Goal: Task Accomplishment & Management: Complete application form

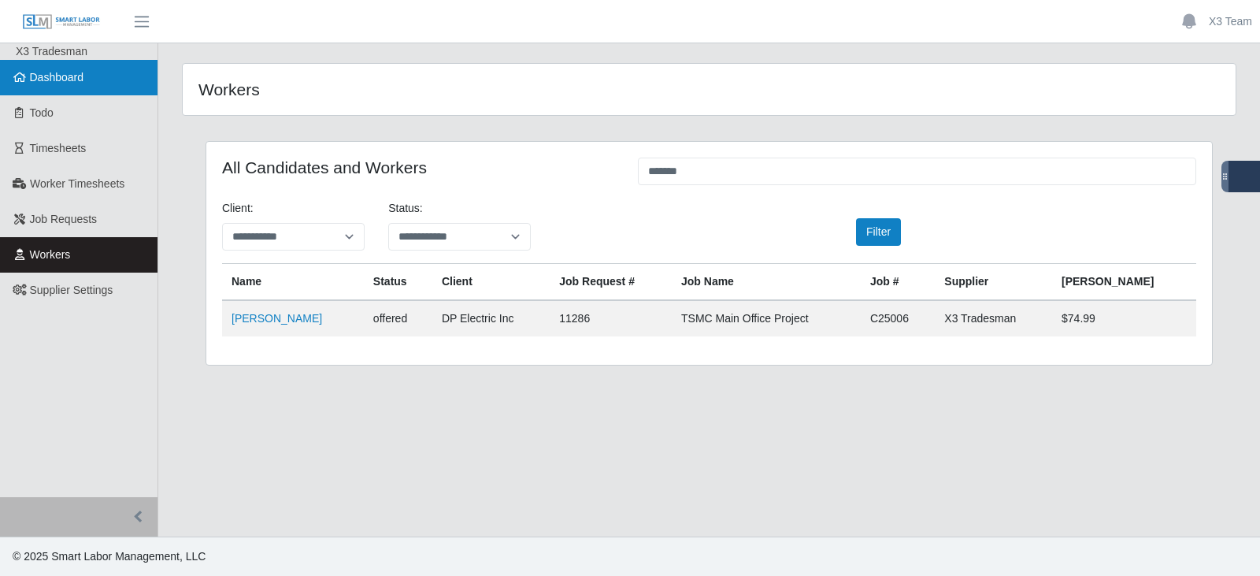
click at [72, 81] on span "Dashboard" at bounding box center [57, 77] width 54 height 13
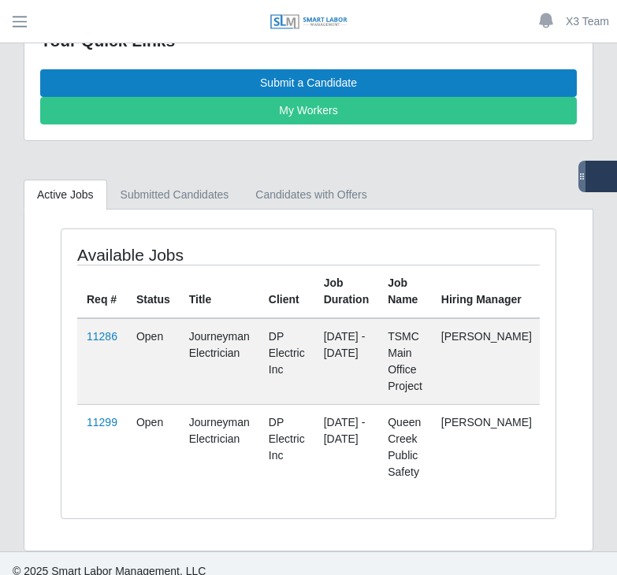
scroll to position [79, 0]
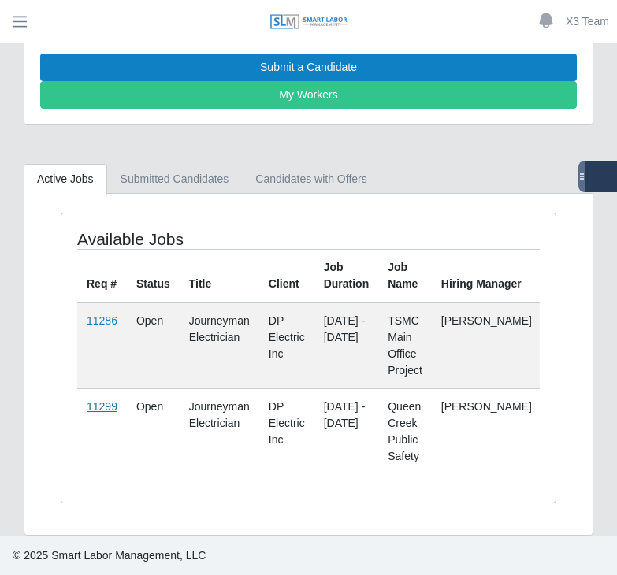
click at [100, 400] on link "11299" at bounding box center [102, 406] width 31 height 13
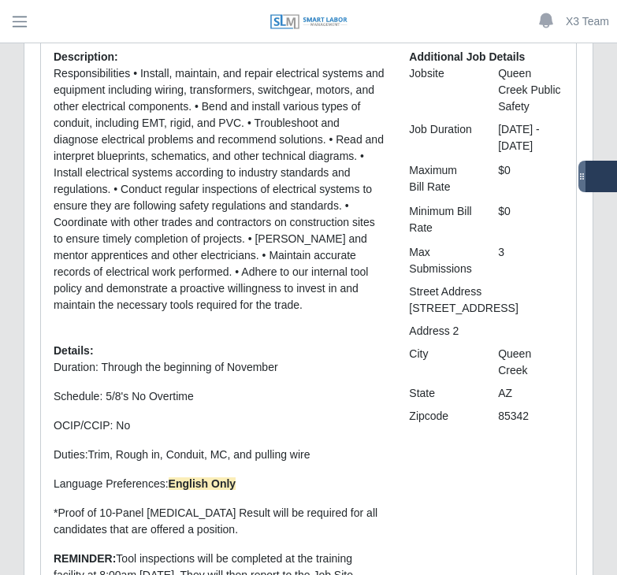
scroll to position [49, 0]
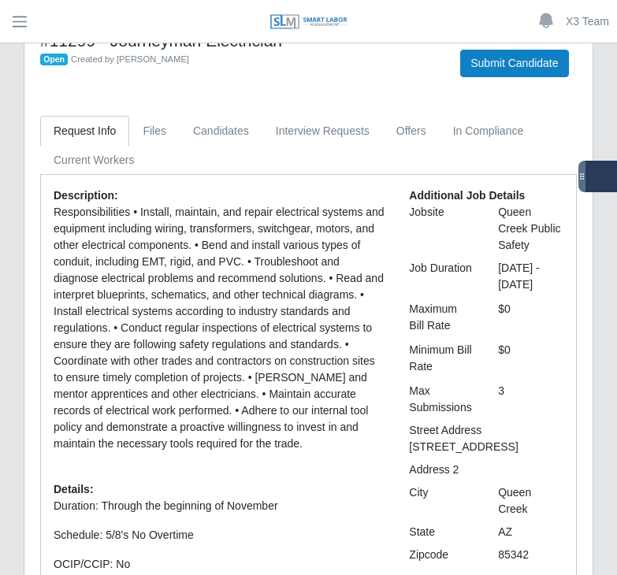
click at [229, 52] on div "Open Created by Jerrin Jaramillo" at bounding box center [238, 58] width 396 height 17
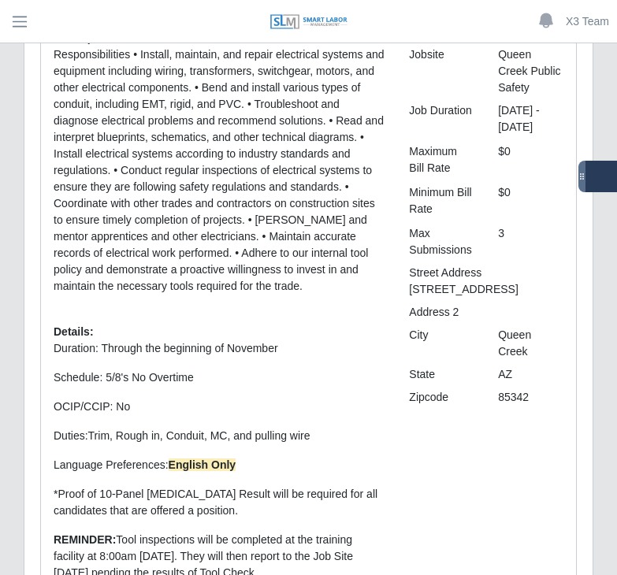
scroll to position [285, 0]
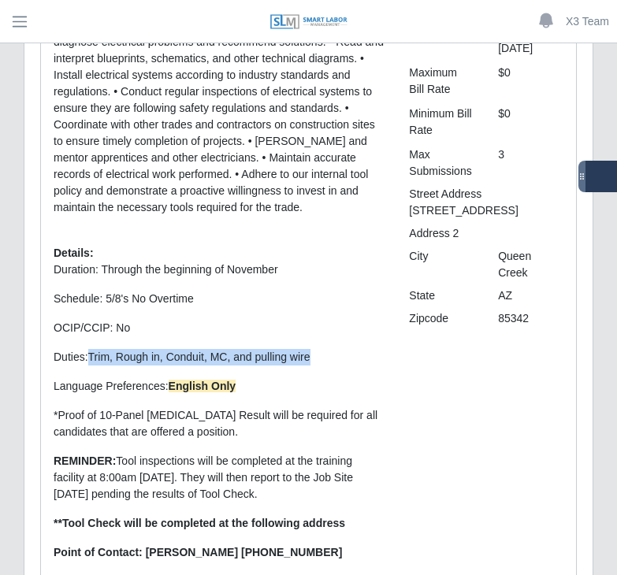
drag, startPoint x: 91, startPoint y: 358, endPoint x: 311, endPoint y: 349, distance: 220.8
click at [311, 349] on p "Duties: Trim, Rough in, Conduit, MC, and pulling wire" at bounding box center [220, 357] width 332 height 17
copy span "Trim, Rough in, Conduit, MC, and pulling wire"
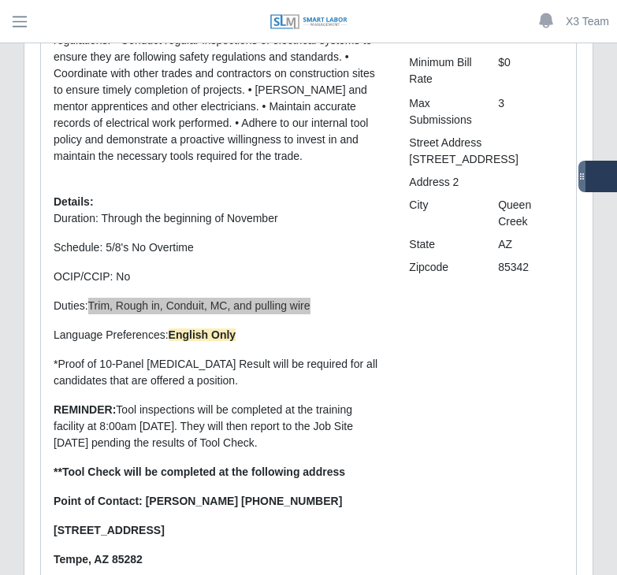
scroll to position [364, 0]
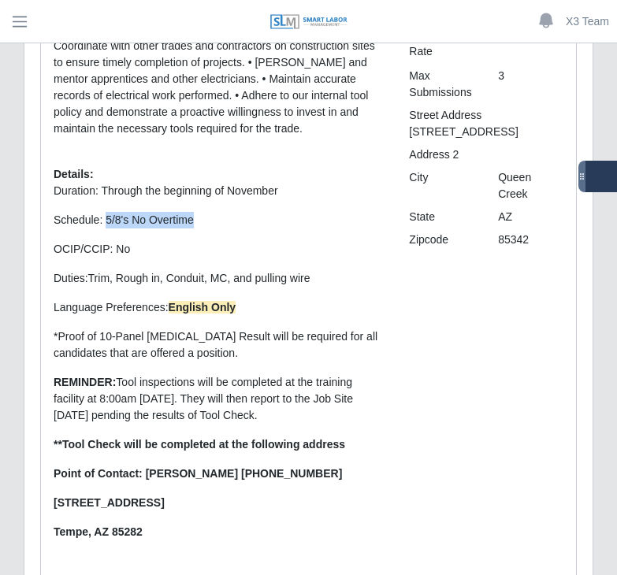
drag, startPoint x: 197, startPoint y: 222, endPoint x: 105, endPoint y: 218, distance: 92.2
click at [105, 218] on p "Schedule: 5/8's No Overtime" at bounding box center [220, 220] width 332 height 17
copy p "5/8's No Overtime"
drag, startPoint x: 118, startPoint y: 378, endPoint x: 282, endPoint y: 410, distance: 166.8
click at [299, 417] on p "REMINDER: Tool inspections will be completed at the training facility at 8:00am…" at bounding box center [220, 399] width 332 height 50
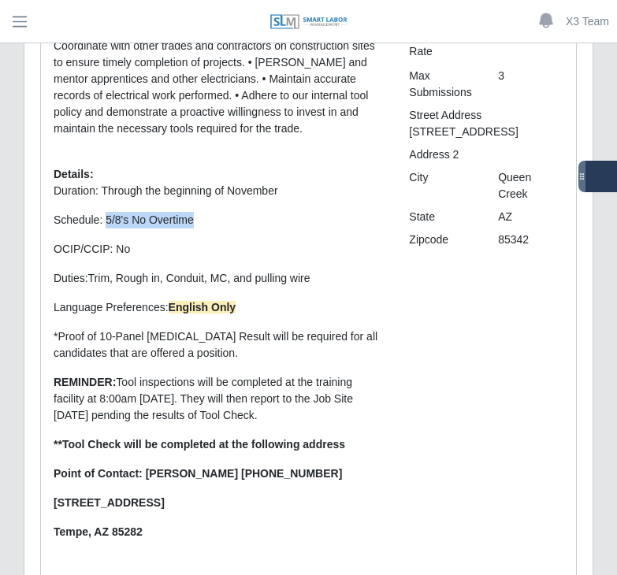
copy p "Tool inspections will be completed at the training facility at 8:00am on Monday…"
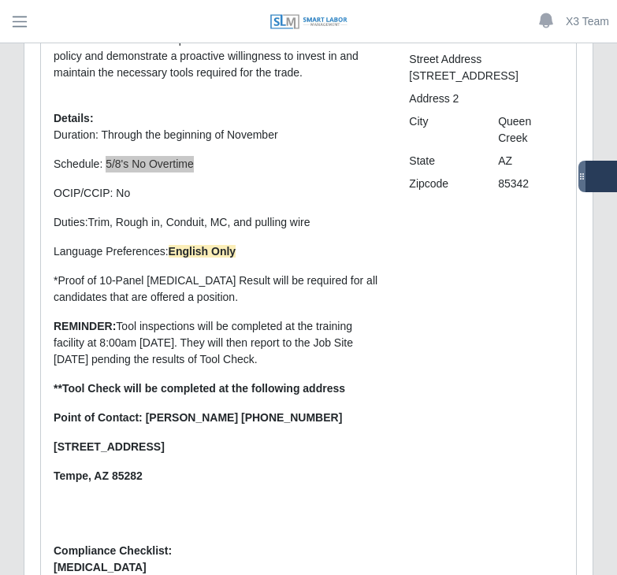
scroll to position [443, 0]
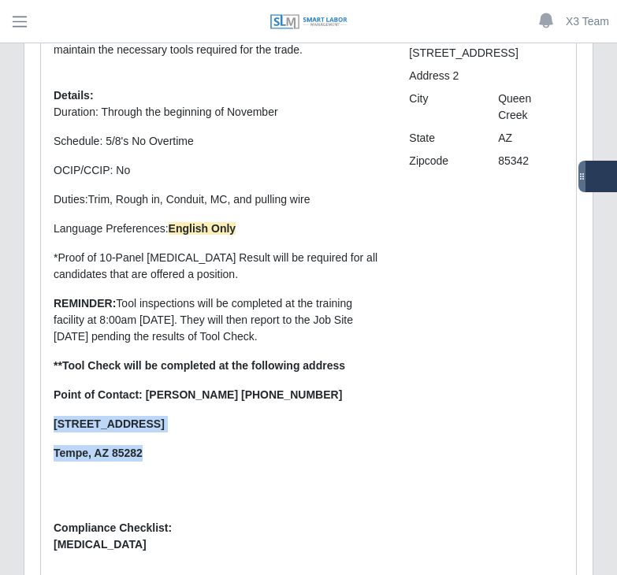
drag, startPoint x: 142, startPoint y: 458, endPoint x: 92, endPoint y: 421, distance: 61.4
click at [47, 417] on div "Description: Responsibilities • Install, maintain, and repair electrical system…" at bounding box center [219, 180] width 355 height 772
copy p "600 W. 24th Street Tempe, AZ 85282"
drag, startPoint x: 393, startPoint y: 257, endPoint x: 399, endPoint y: 263, distance: 8.4
click at [394, 257] on div "Description: Responsibilities • Install, maintain, and repair electrical system…" at bounding box center [219, 180] width 355 height 772
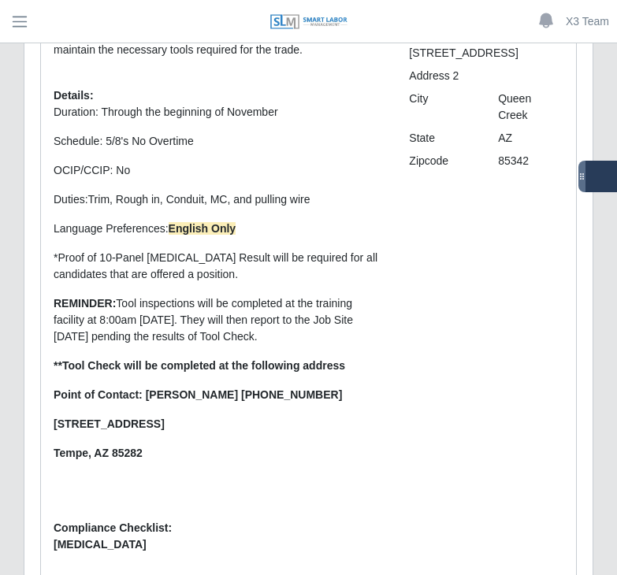
click at [318, 368] on strong "**Tool Check will be completed at the following address" at bounding box center [199, 365] width 291 height 13
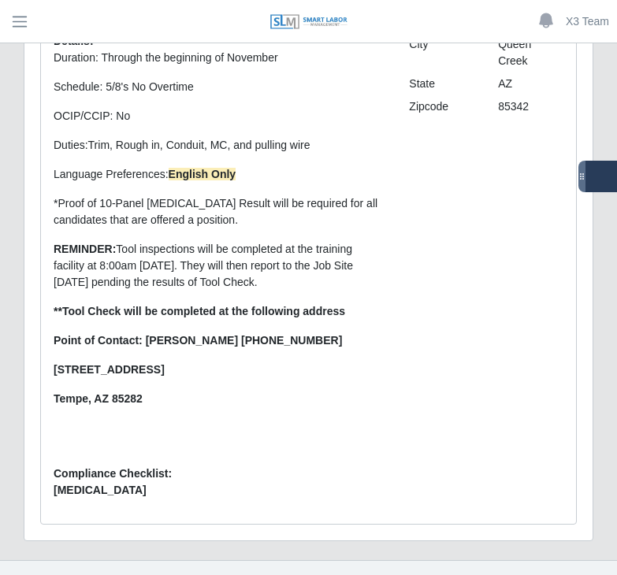
scroll to position [521, 0]
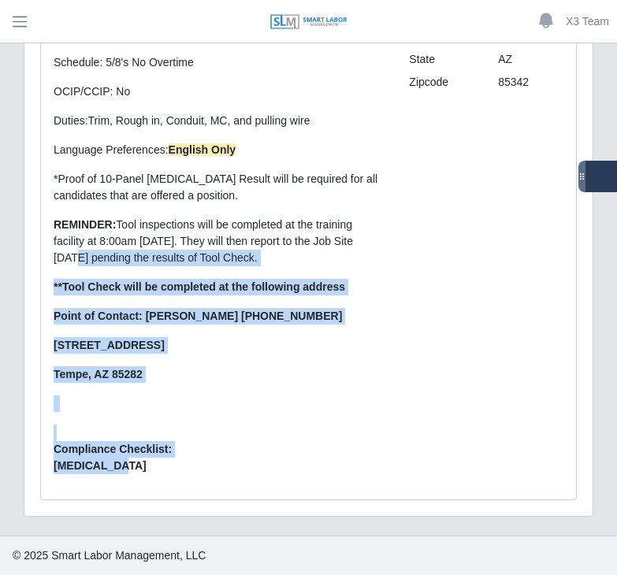
drag, startPoint x: 140, startPoint y: 468, endPoint x: 65, endPoint y: 232, distance: 248.1
click at [58, 238] on div "Description: Responsibilities • Install, maintain, and repair electrical system…" at bounding box center [219, 101] width 355 height 772
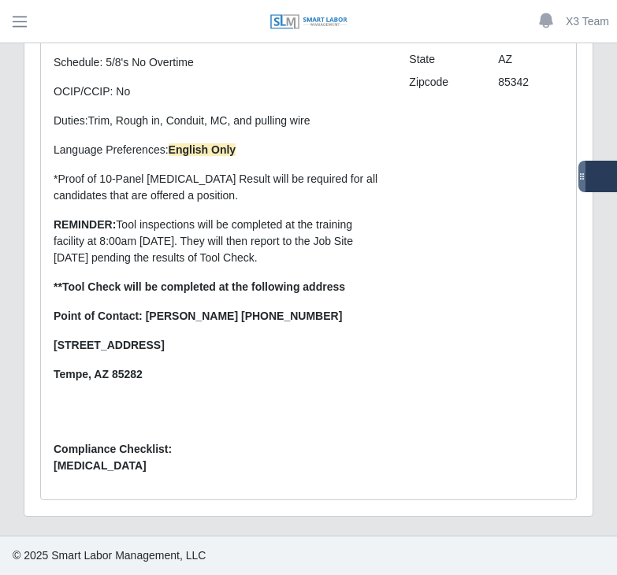
click at [73, 198] on p "*Proof of 10-Panel Drug Test Result will be required for all candidates that ar…" at bounding box center [220, 187] width 332 height 33
click at [87, 168] on p "Duration: Through the beginning of November Schedule: 5/8's No Overtime OCIP/CC…" at bounding box center [220, 218] width 332 height 387
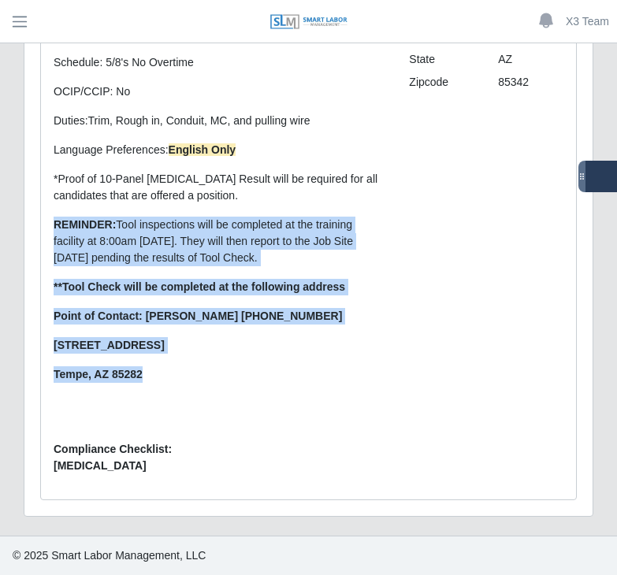
drag, startPoint x: 146, startPoint y: 381, endPoint x: 49, endPoint y: 216, distance: 191.7
click at [49, 217] on div "Description: Responsibilities • Install, maintain, and repair electrical system…" at bounding box center [219, 101] width 355 height 772
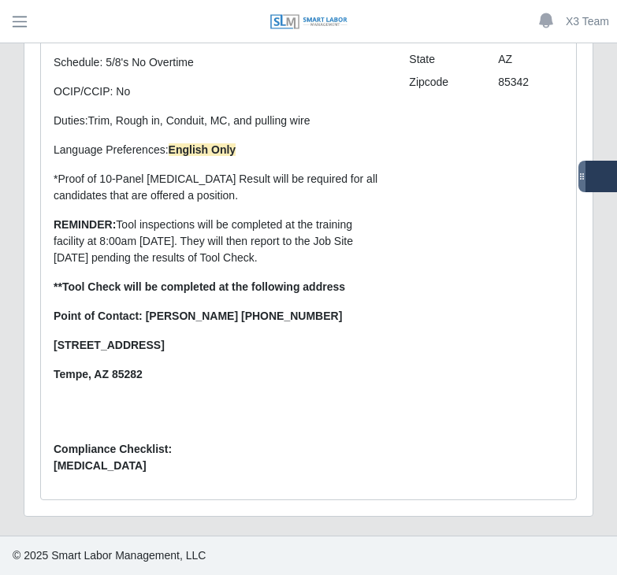
click at [65, 196] on p "*Proof of 10-Panel Drug Test Result will be required for all candidates that ar…" at bounding box center [220, 187] width 332 height 33
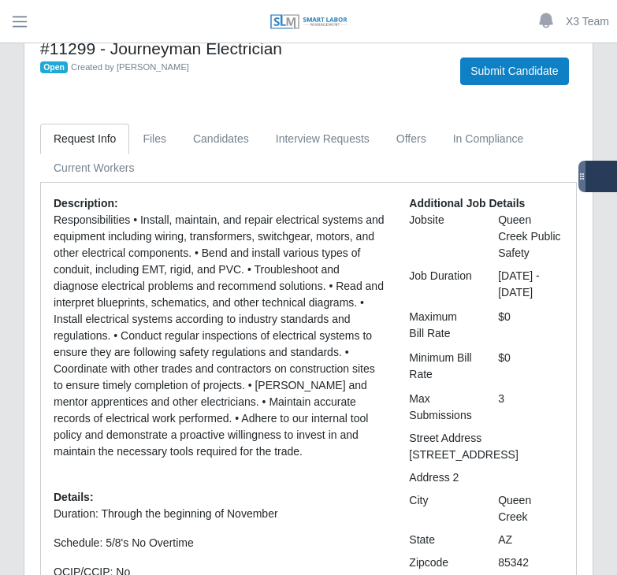
scroll to position [0, 0]
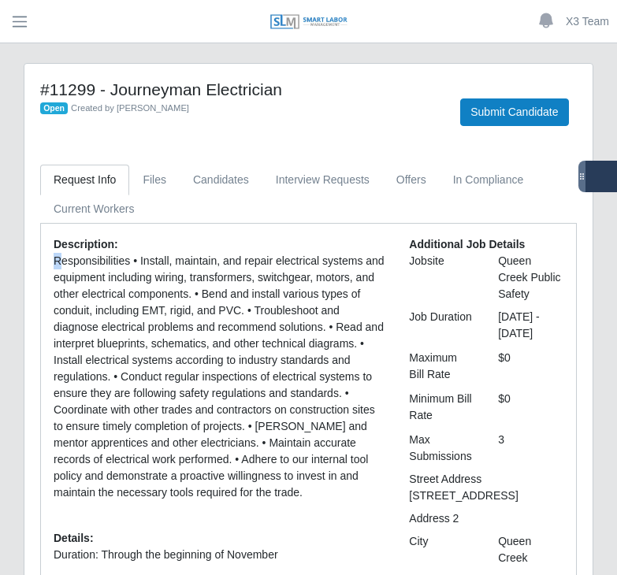
drag, startPoint x: 58, startPoint y: 258, endPoint x: 169, endPoint y: 518, distance: 282.4
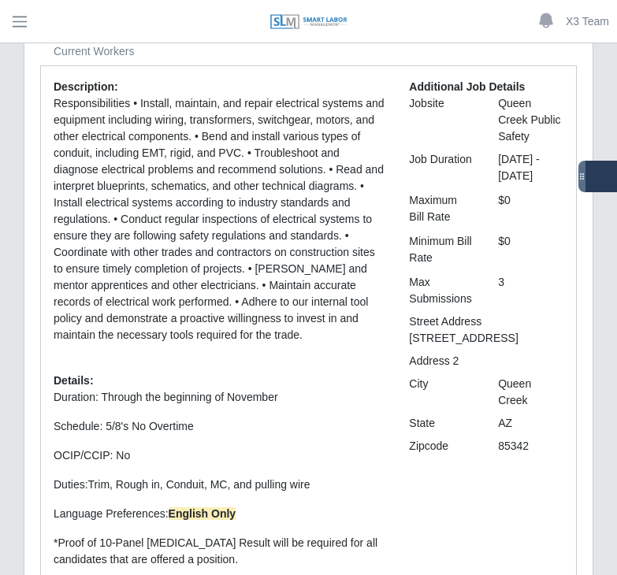
click at [158, 400] on p "Duration: Through the beginning of November" at bounding box center [220, 397] width 332 height 17
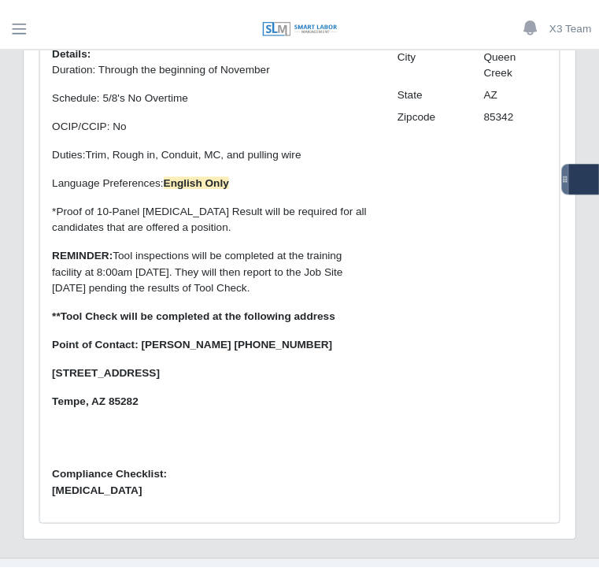
scroll to position [521, 0]
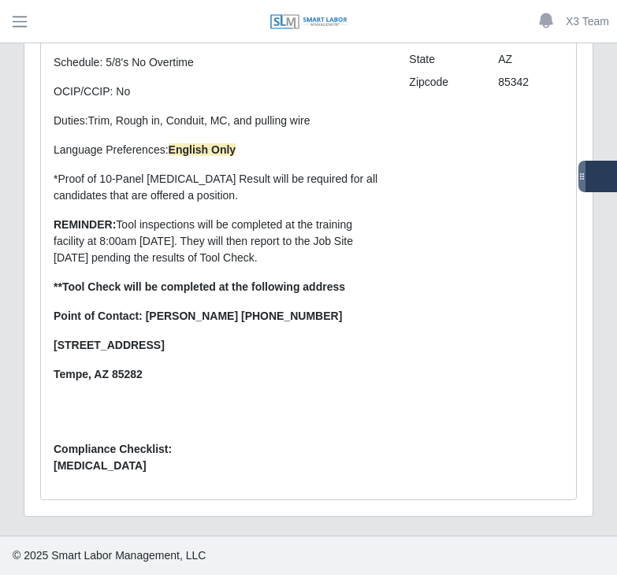
click at [133, 471] on span "Drug Screen" at bounding box center [220, 466] width 332 height 17
click at [409, 269] on div "Additional Job Details Jobsite Queen Creek Public Safety Job Duration 09/22/202…" at bounding box center [486, 101] width 178 height 772
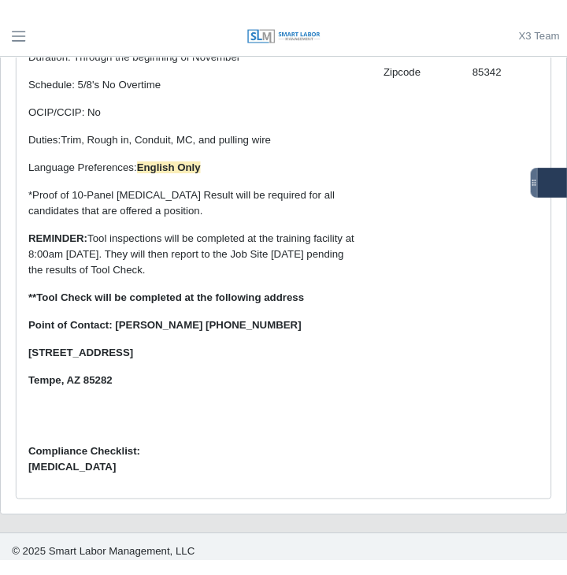
scroll to position [505, 0]
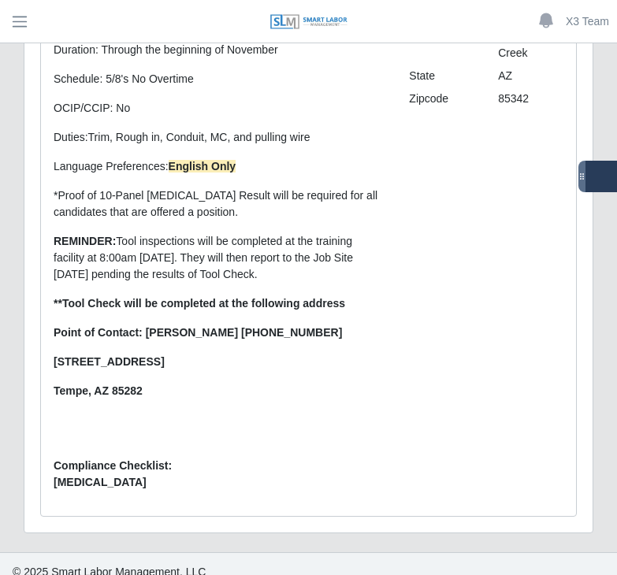
click at [453, 231] on div "Additional Job Details Jobsite Queen Creek Public Safety Job Duration 09/22/202…" at bounding box center [486, 117] width 178 height 772
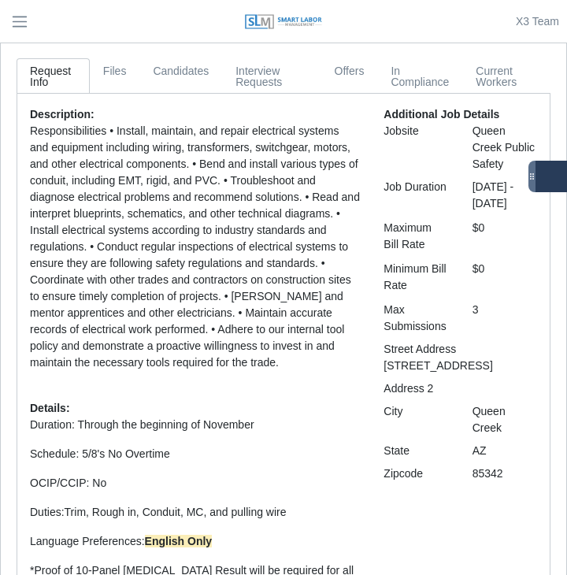
scroll to position [0, 0]
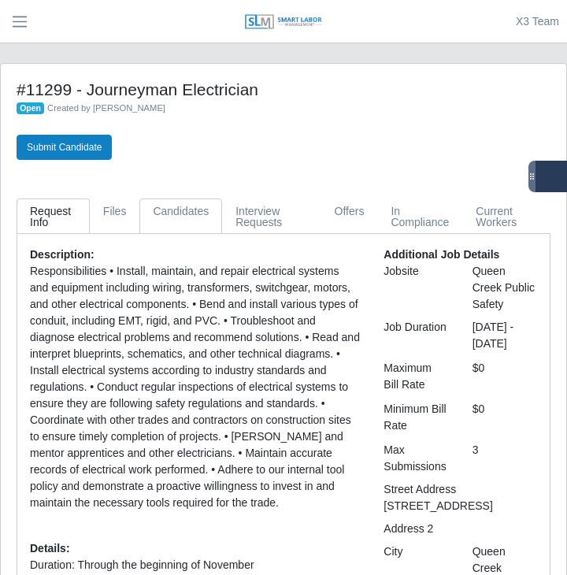
click at [194, 209] on link "Candidates" at bounding box center [180, 215] width 83 height 35
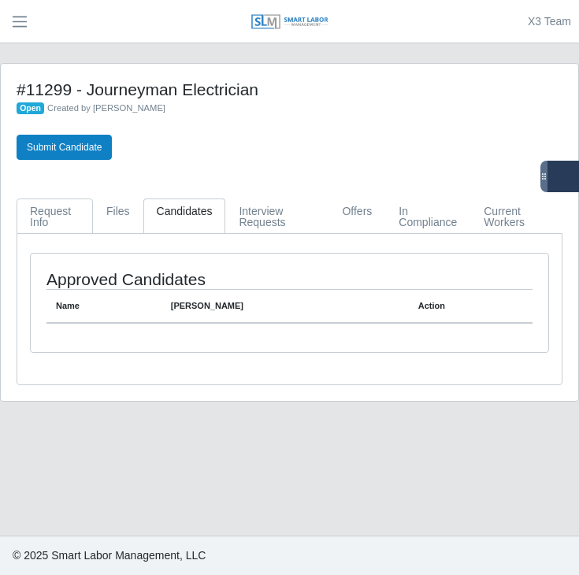
click at [43, 205] on link "Request Info" at bounding box center [55, 215] width 76 height 35
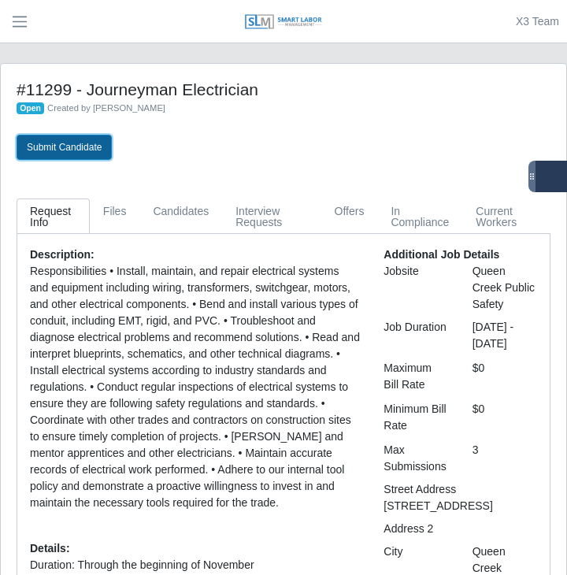
click at [69, 142] on button "Submit Candidate" at bounding box center [64, 147] width 95 height 25
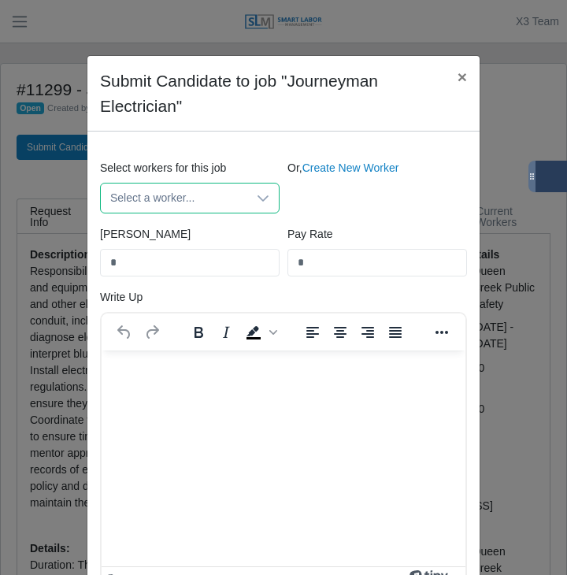
click at [158, 204] on span "Select a worker..." at bounding box center [174, 198] width 147 height 29
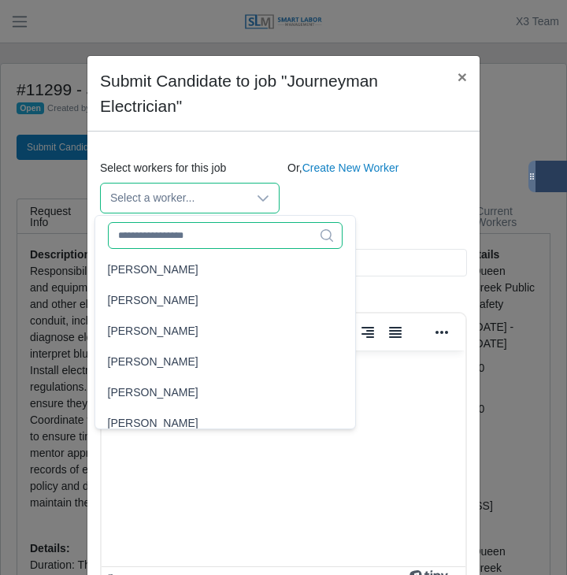
click at [213, 232] on input "text" at bounding box center [226, 235] width 236 height 27
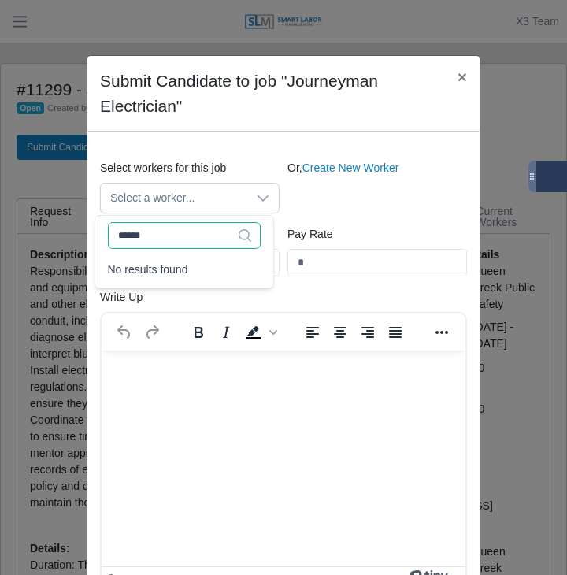
type input "*******"
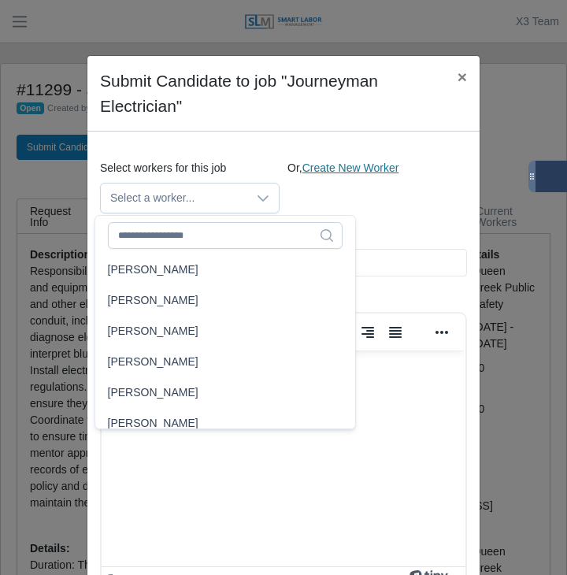
click at [362, 164] on link "Create New Worker" at bounding box center [350, 167] width 97 height 13
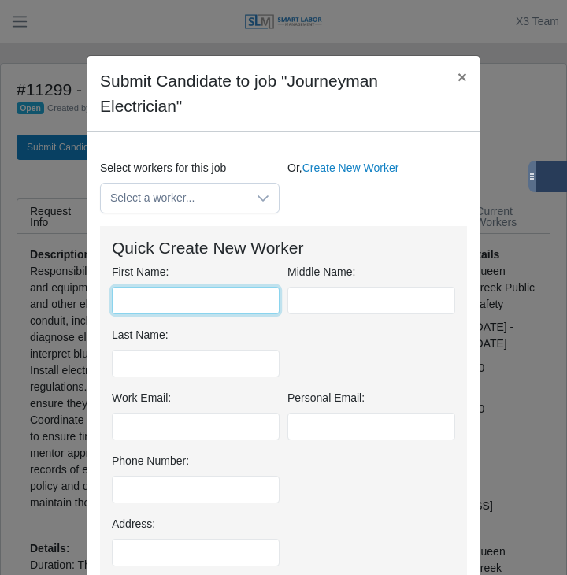
click at [143, 299] on input "First Name:" at bounding box center [196, 301] width 168 height 28
type input "*******"
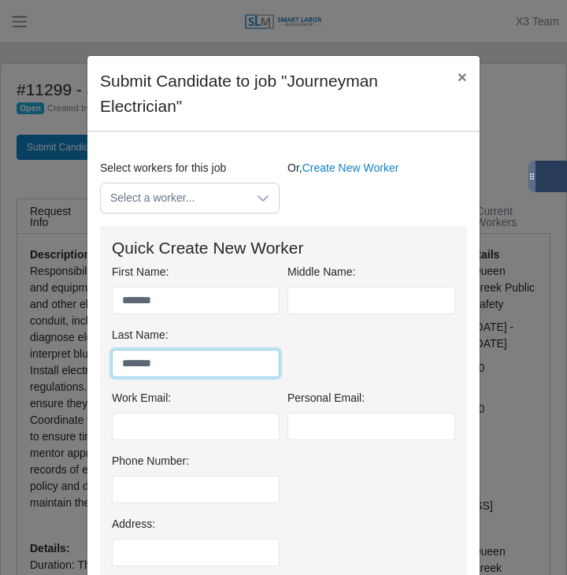
type input "*******"
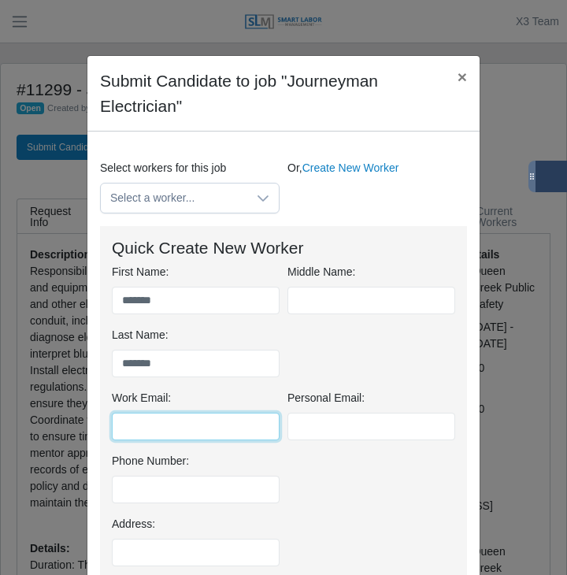
click at [197, 413] on input "Work Email:" at bounding box center [196, 427] width 168 height 28
paste input "**********"
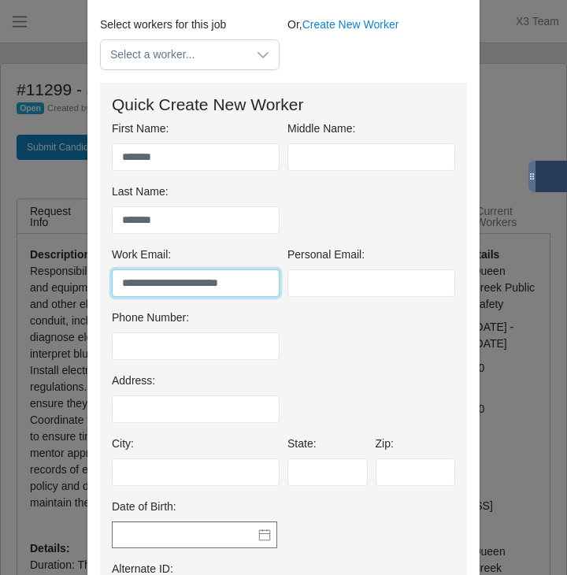
scroll to position [158, 0]
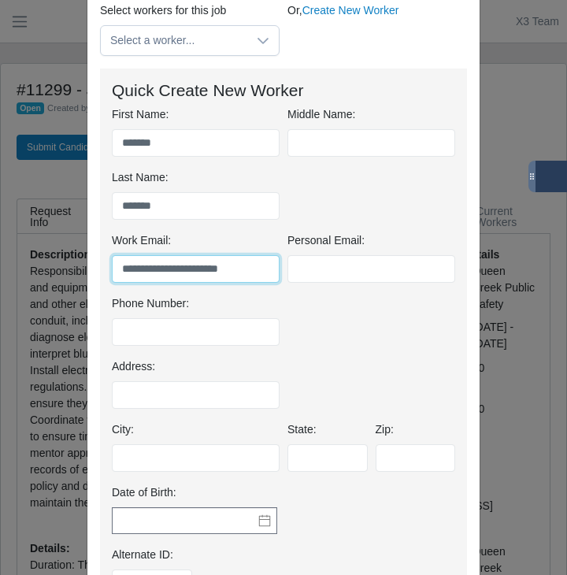
type input "**********"
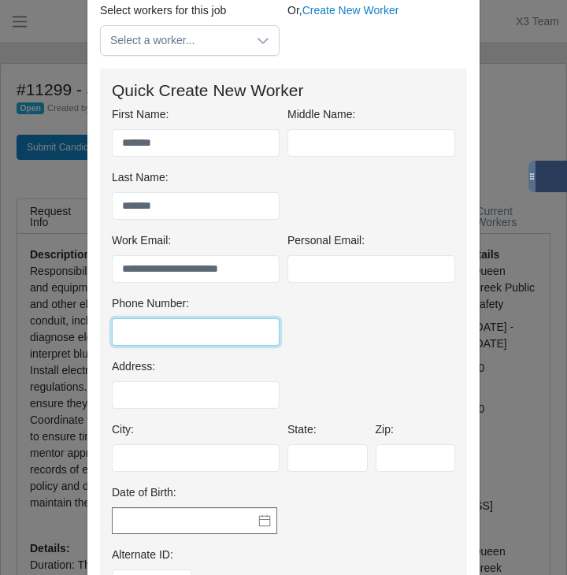
click at [161, 336] on input "Phone Number:" at bounding box center [196, 332] width 168 height 28
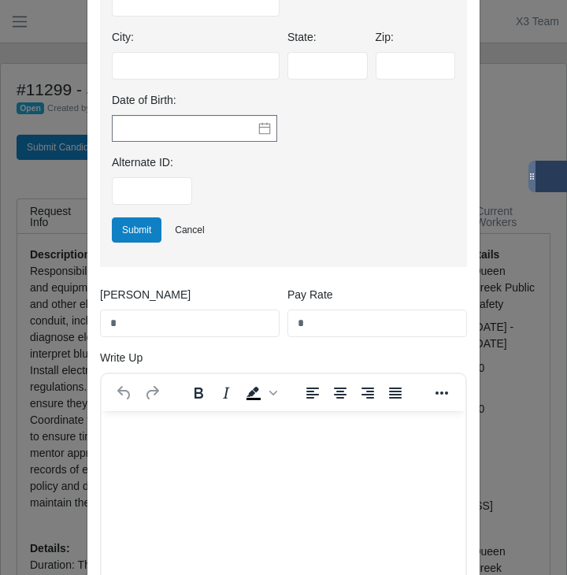
scroll to position [551, 0]
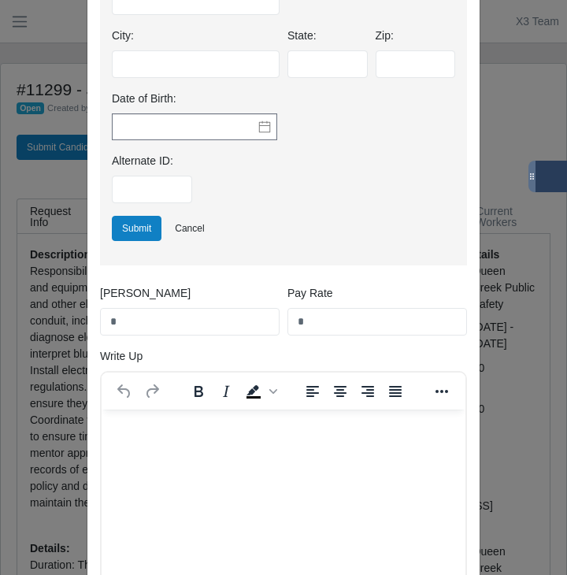
type input "**********"
click at [332, 321] on input "*" at bounding box center [378, 322] width 180 height 28
type input "**"
click at [213, 326] on input "*" at bounding box center [190, 322] width 180 height 28
click at [212, 328] on input "*" at bounding box center [190, 322] width 180 height 28
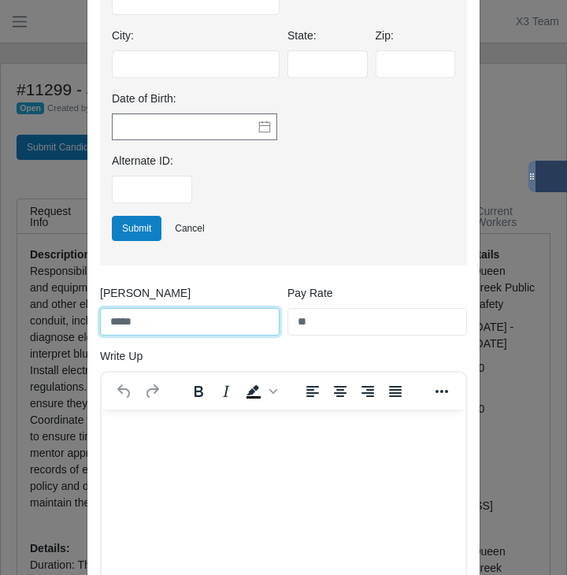
type input "*****"
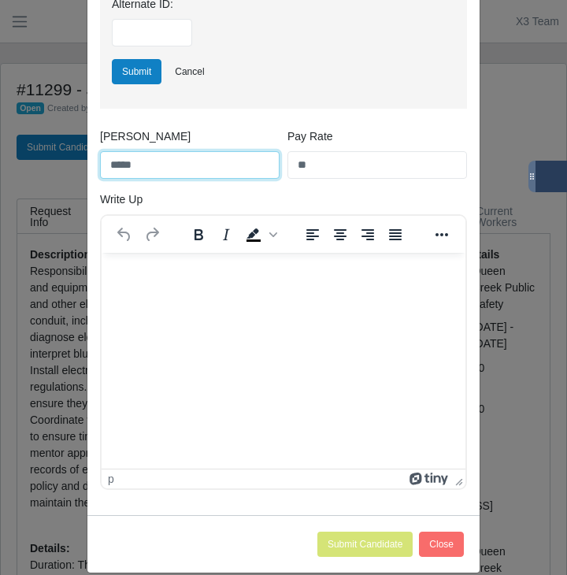
scroll to position [729, 0]
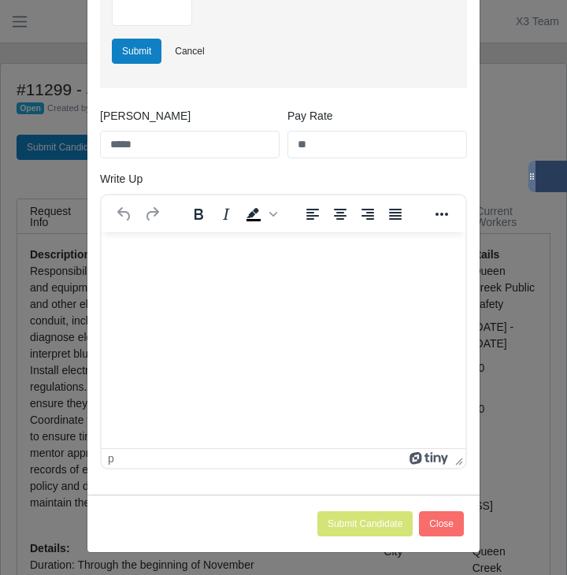
click at [287, 275] on html at bounding box center [284, 253] width 364 height 43
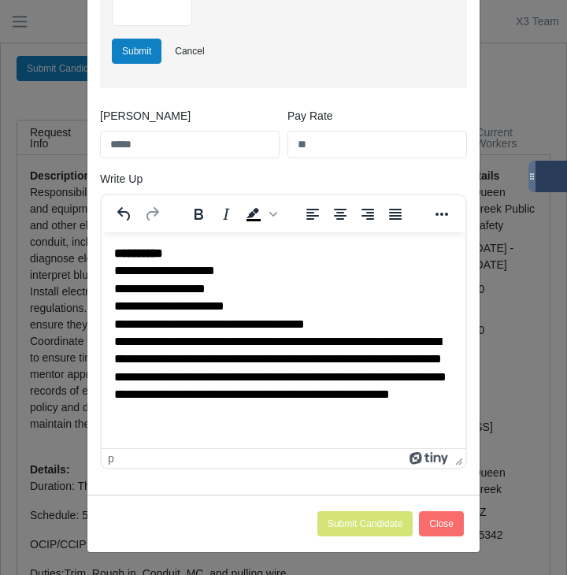
scroll to position [650, 0]
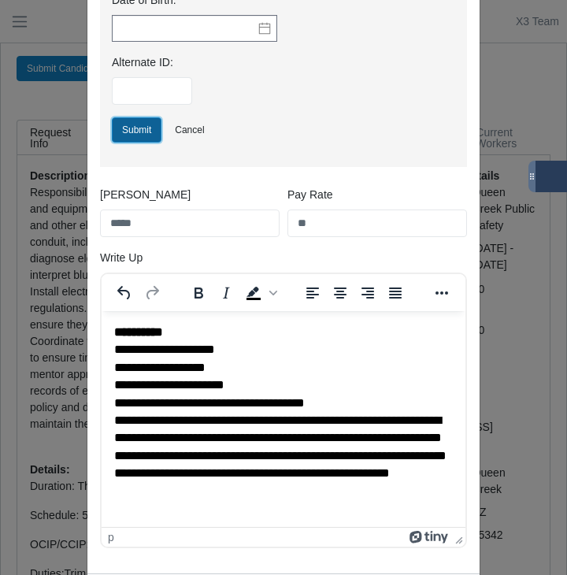
click at [128, 128] on button "Submit" at bounding box center [137, 129] width 50 height 25
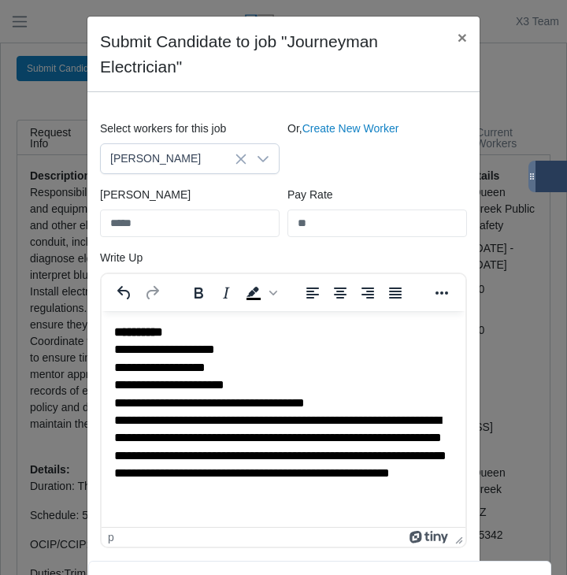
scroll to position [299, 0]
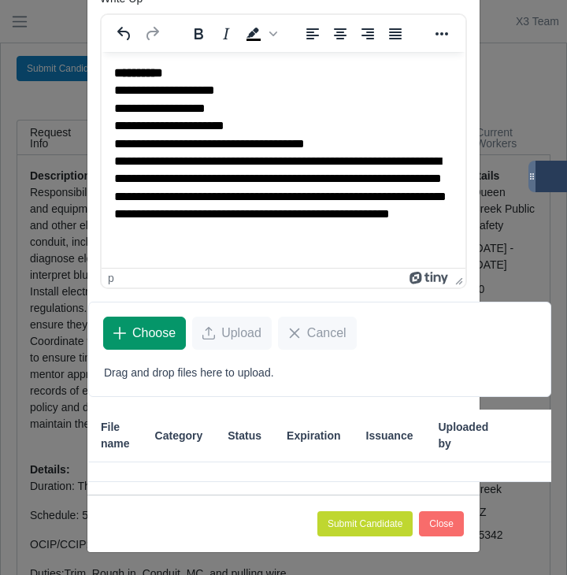
click at [132, 339] on span "Choose" at bounding box center [153, 333] width 43 height 19
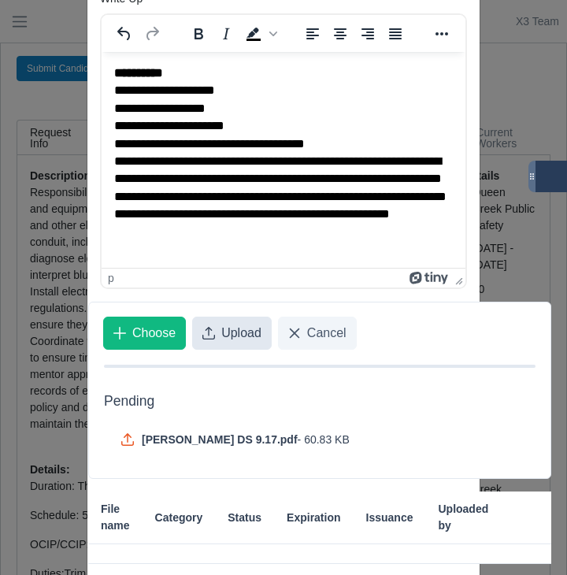
click at [221, 336] on span "Upload" at bounding box center [241, 333] width 40 height 19
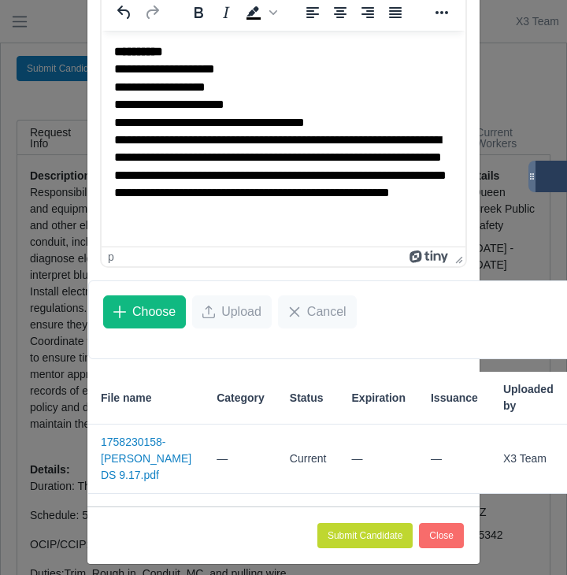
scroll to position [332, 0]
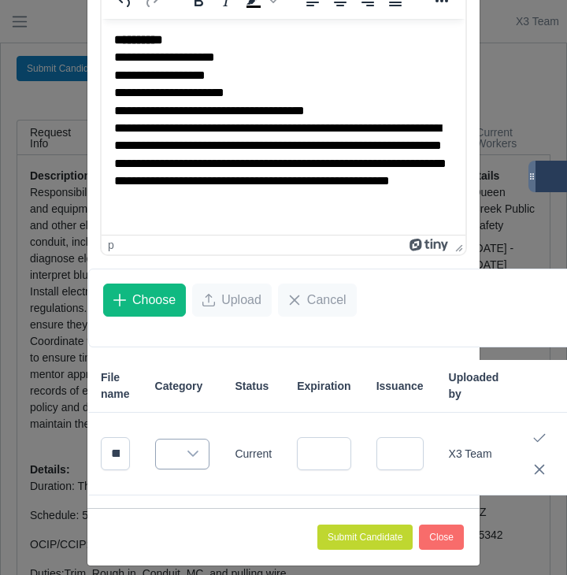
drag, startPoint x: 176, startPoint y: 454, endPoint x: 170, endPoint y: 462, distance: 9.6
click at [177, 454] on div at bounding box center [193, 454] width 32 height 29
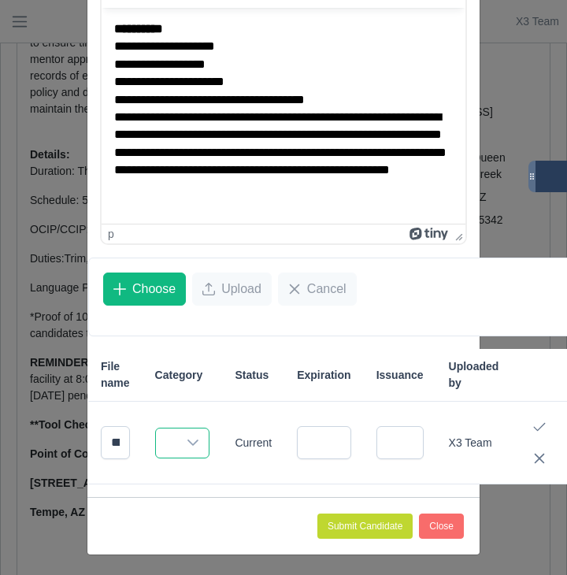
scroll to position [345, 0]
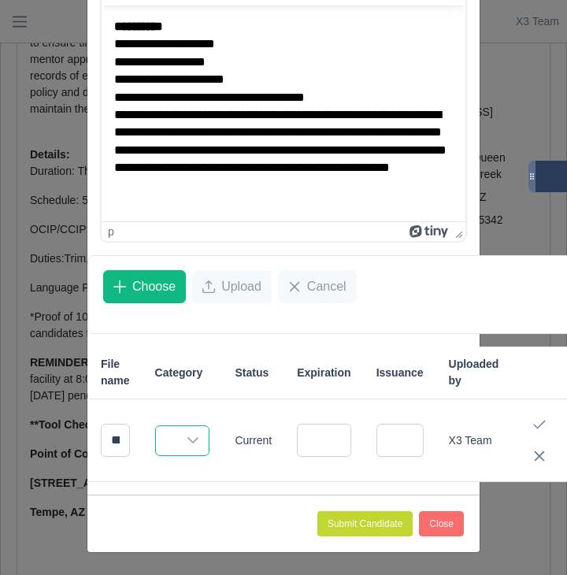
click at [195, 447] on div at bounding box center [193, 440] width 32 height 29
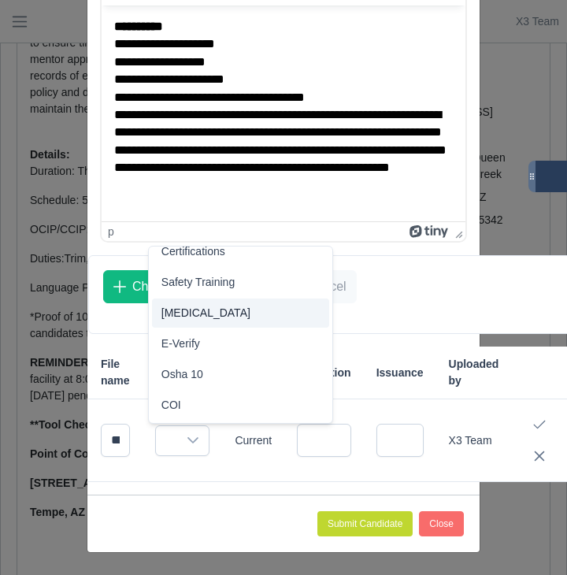
scroll to position [82, 0]
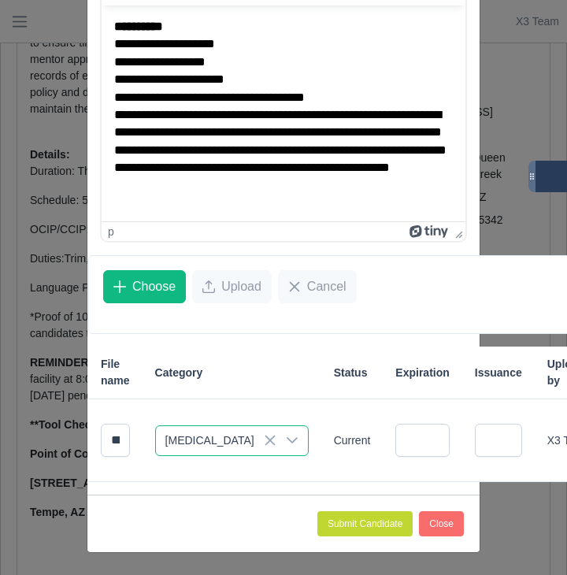
click at [203, 270] on span "Drug Test" at bounding box center [205, 274] width 89 height 17
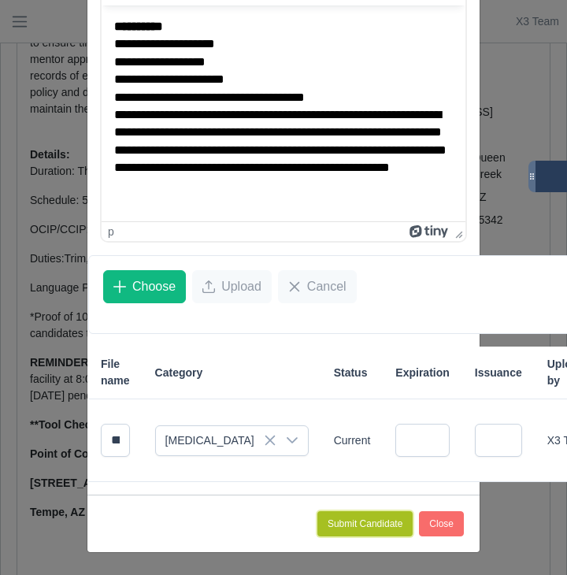
click at [359, 516] on button "Submit Candidate" at bounding box center [364, 523] width 95 height 25
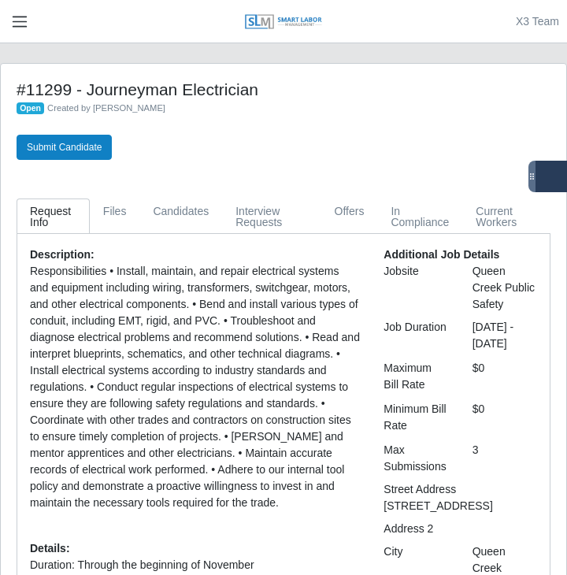
click at [13, 16] on span "button" at bounding box center [19, 22] width 20 height 18
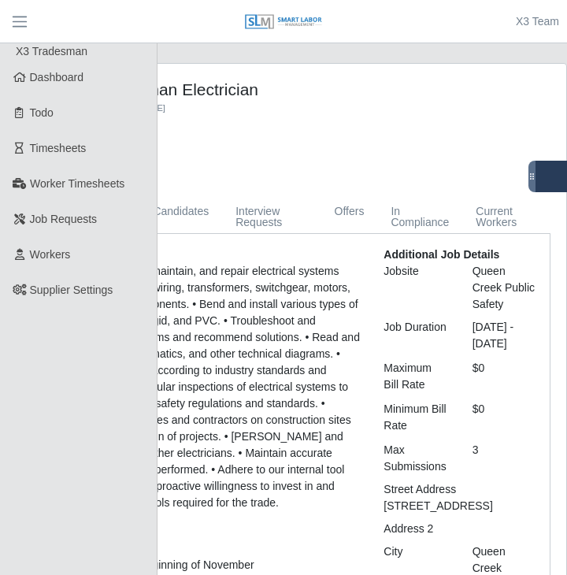
click at [410, 58] on main "#11299 - Journeyman Electrician Open Created by Jerrin Jaramillo Submit Candida…" at bounding box center [283, 555] width 567 height 1024
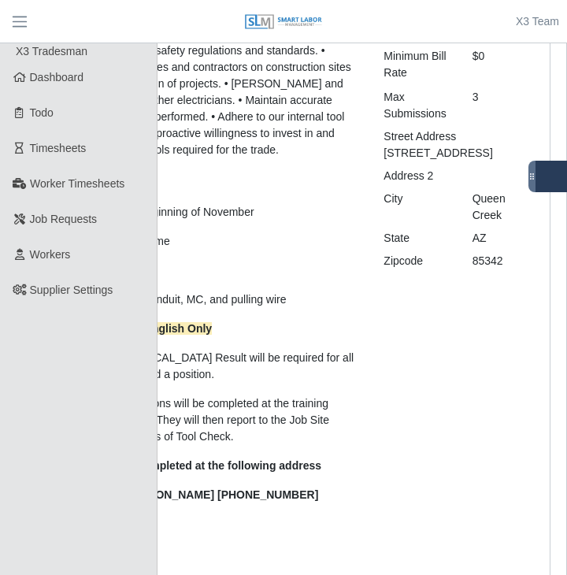
scroll to position [251, 0]
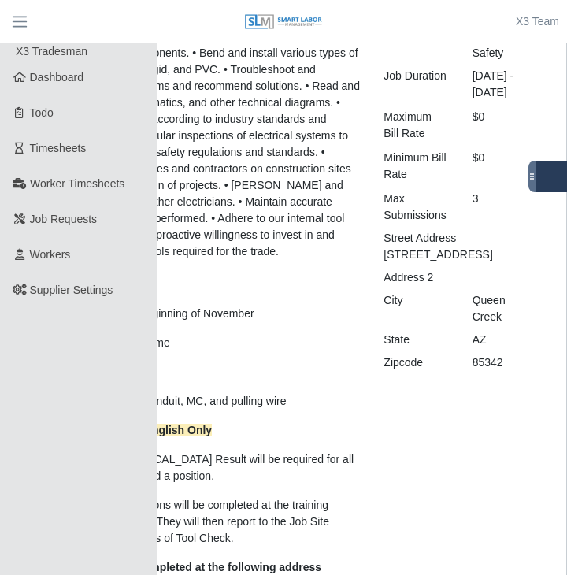
click at [269, 66] on p "Responsibilities • Install, maintain, and repair electrical systems and equipme…" at bounding box center [195, 136] width 330 height 248
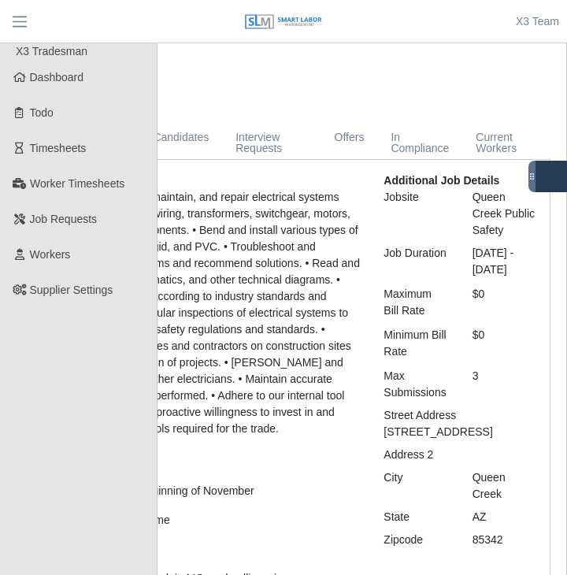
scroll to position [0, 0]
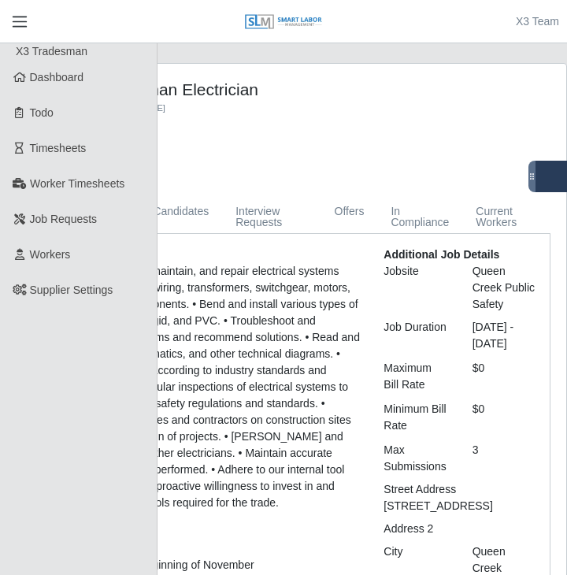
click at [9, 24] on span "button" at bounding box center [19, 22] width 20 height 18
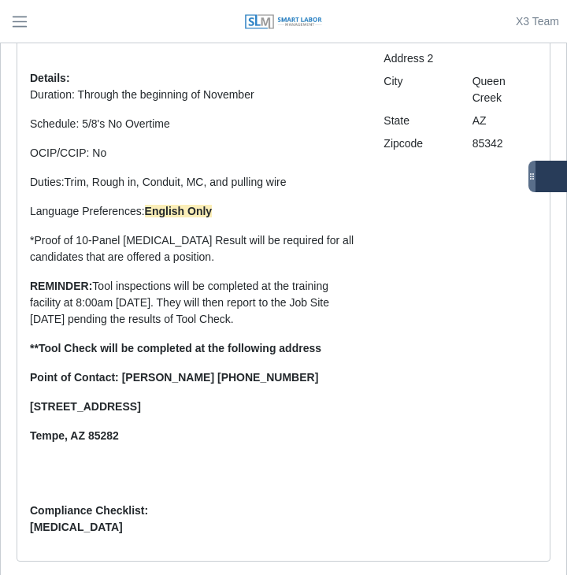
scroll to position [543, 0]
